Goal: Task Accomplishment & Management: Use online tool/utility

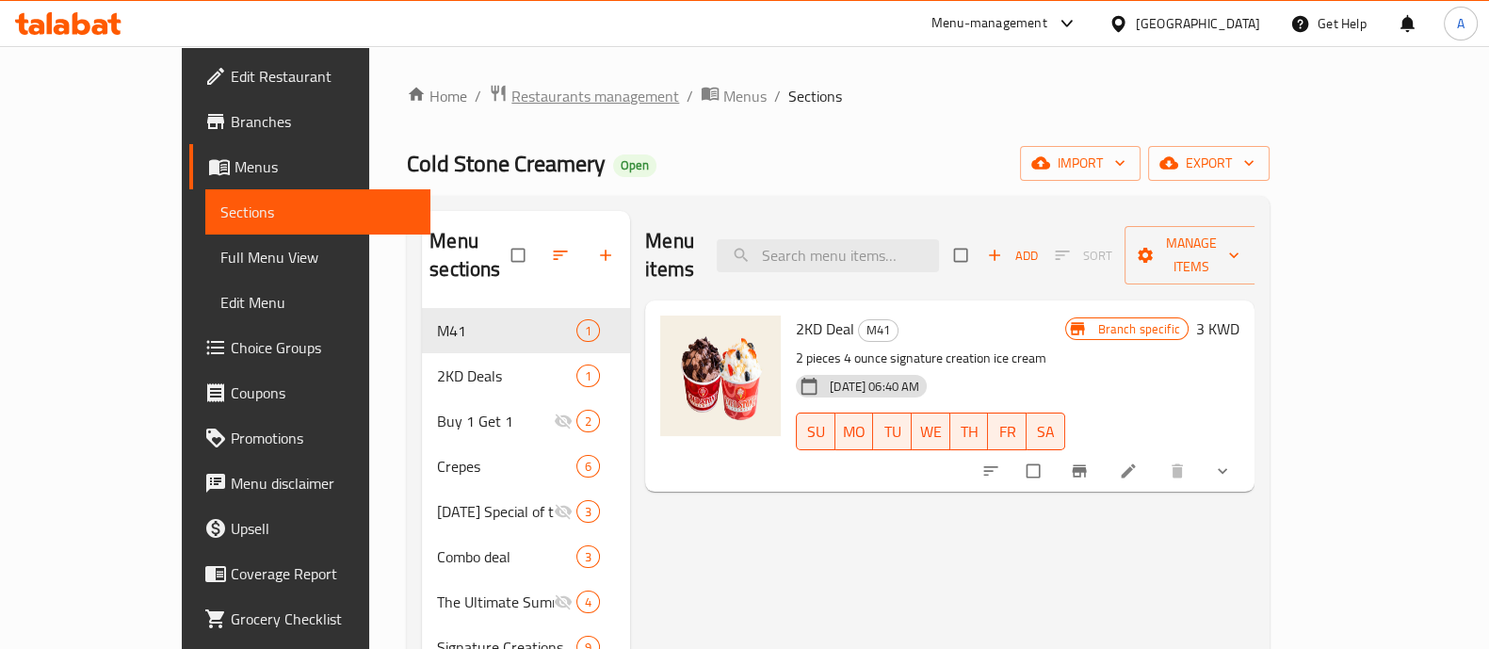
click at [511, 94] on span "Restaurants management" at bounding box center [595, 96] width 168 height 23
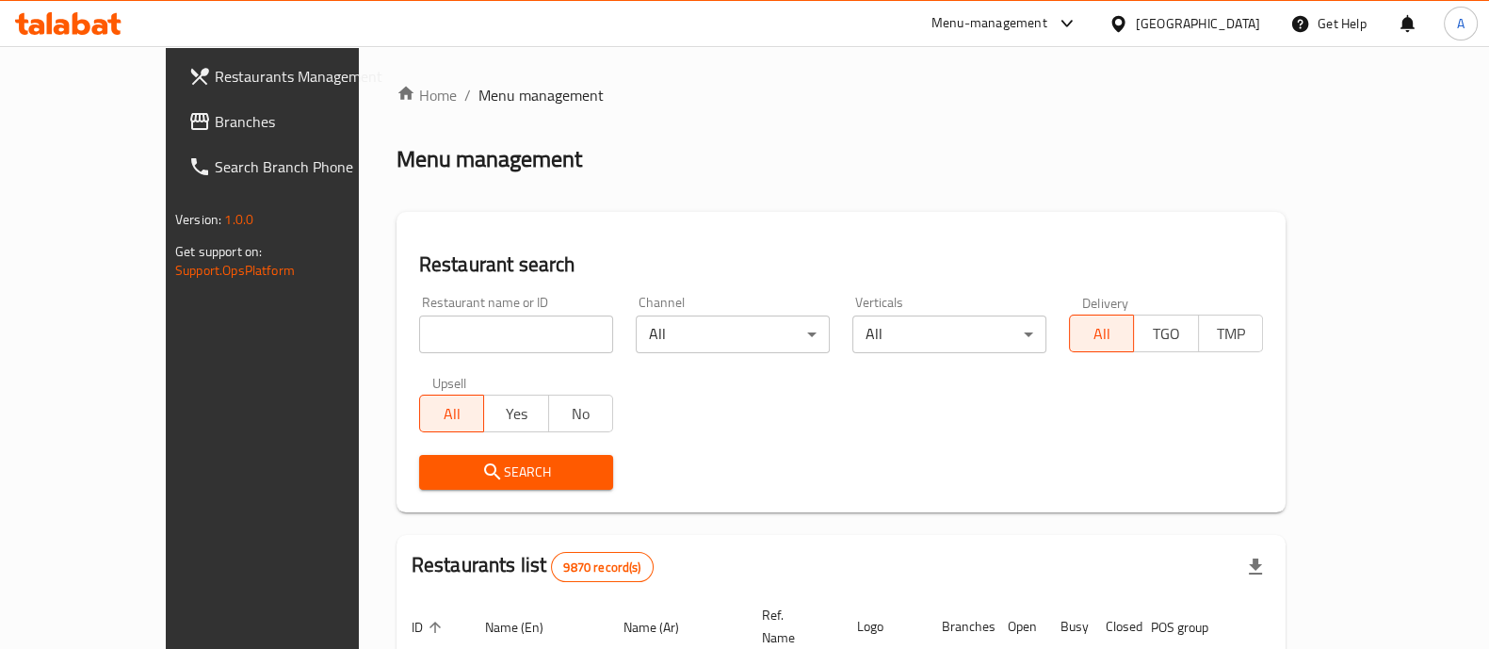
click at [419, 337] on input "search" at bounding box center [516, 334] width 194 height 38
type input "beef ha"
click at [436, 461] on span "Search" at bounding box center [516, 472] width 164 height 24
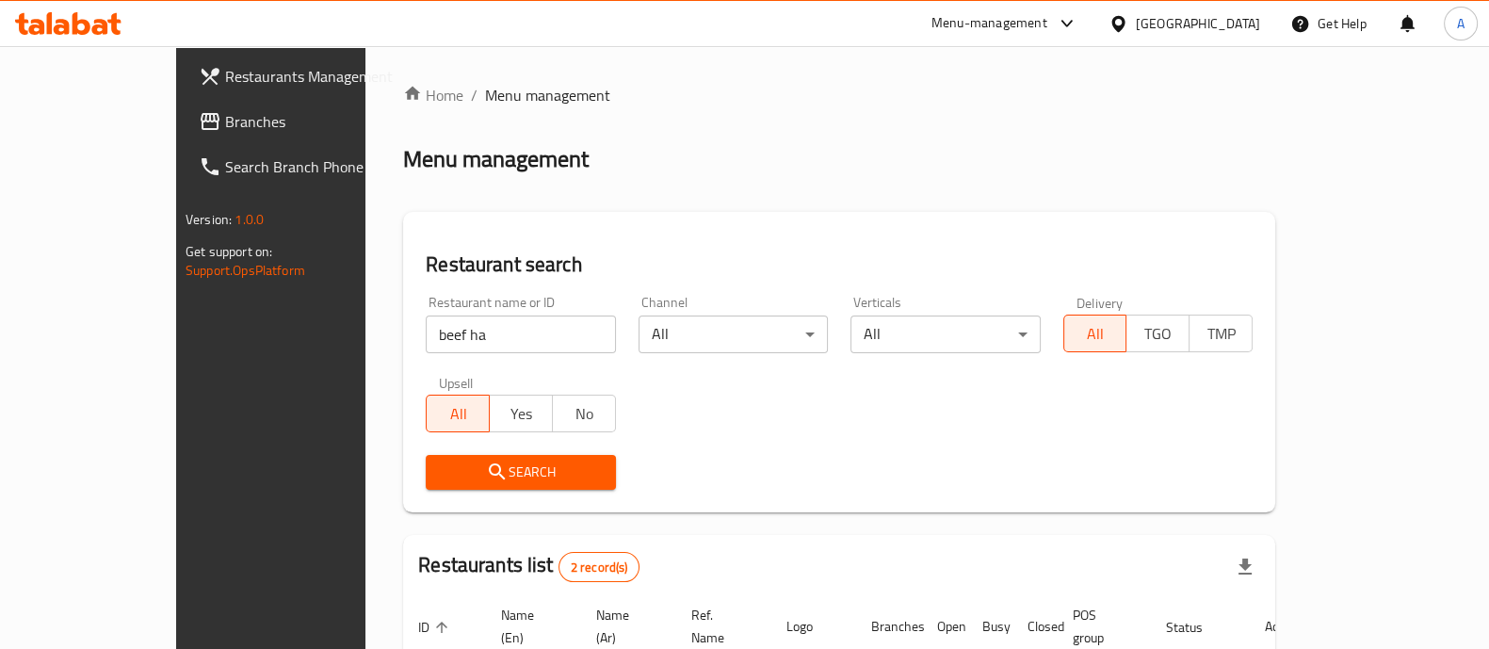
scroll to position [220, 0]
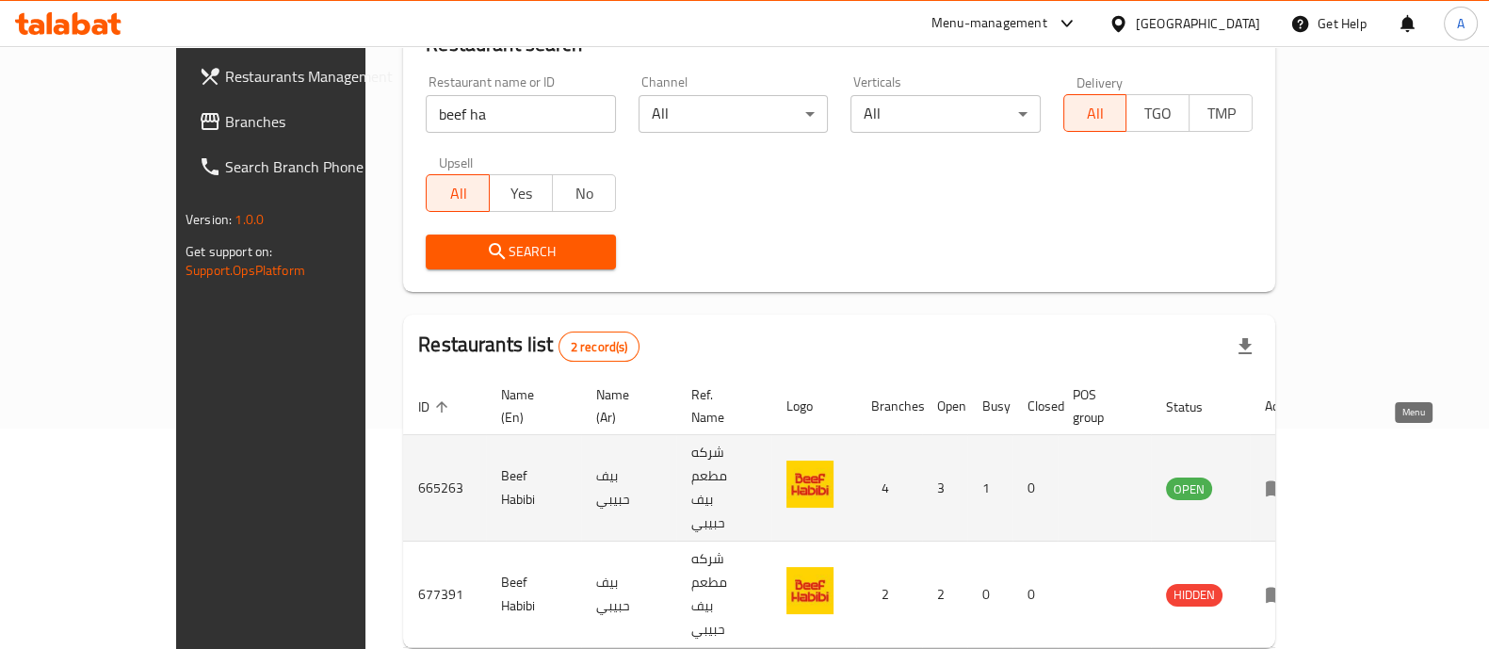
click at [1287, 476] on icon "enhanced table" at bounding box center [1275, 487] width 23 height 23
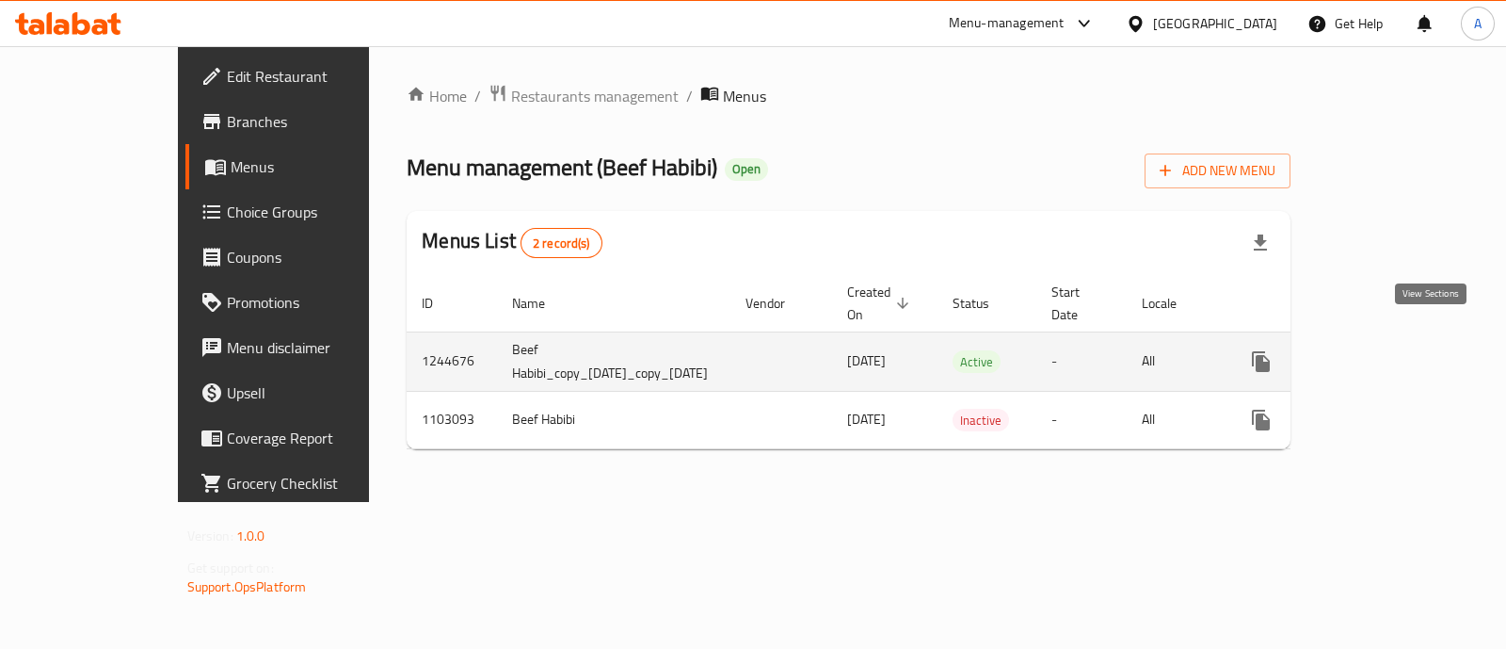
click at [1409, 350] on icon "enhanced table" at bounding box center [1397, 361] width 23 height 23
